Goal: Navigation & Orientation: Go to known website

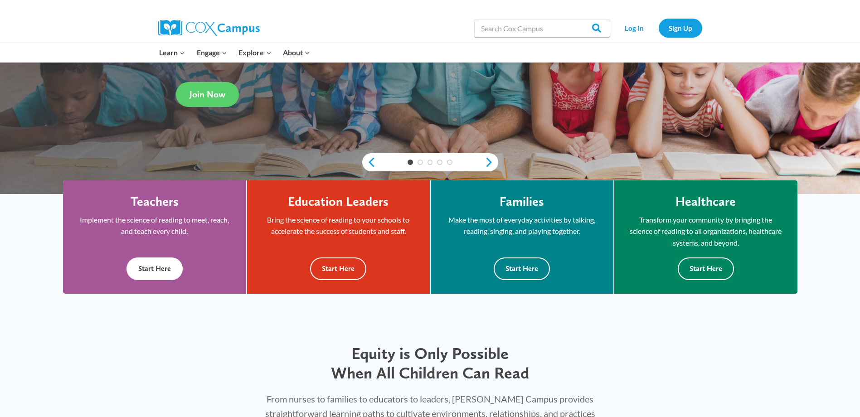
click at [168, 265] on button "Start Here" at bounding box center [154, 268] width 56 height 22
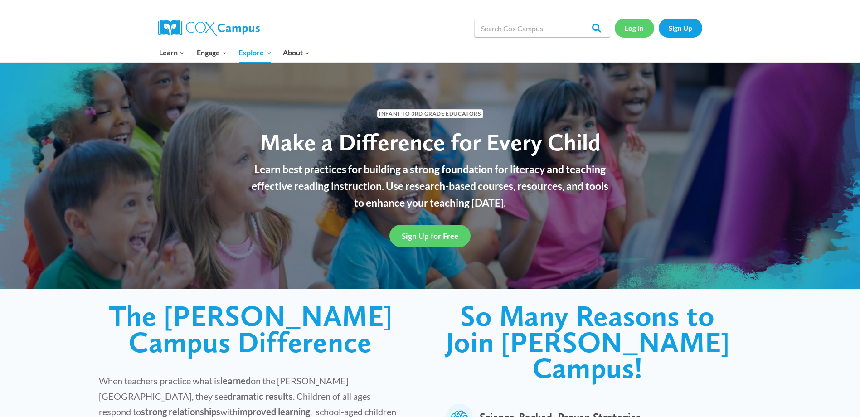
click at [638, 30] on link "Log In" at bounding box center [633, 28] width 39 height 19
